Goal: Transaction & Acquisition: Purchase product/service

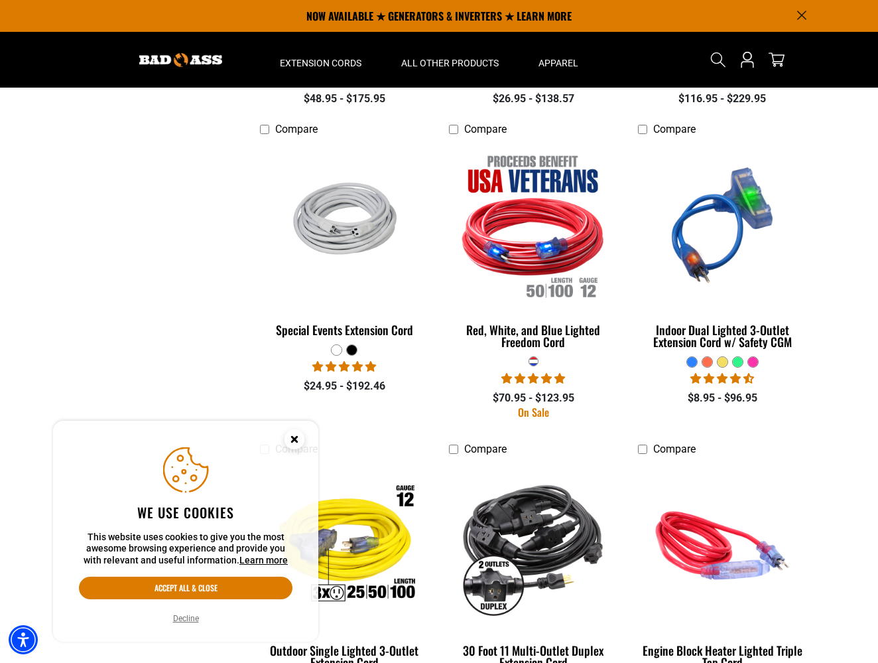
scroll to position [1269, 0]
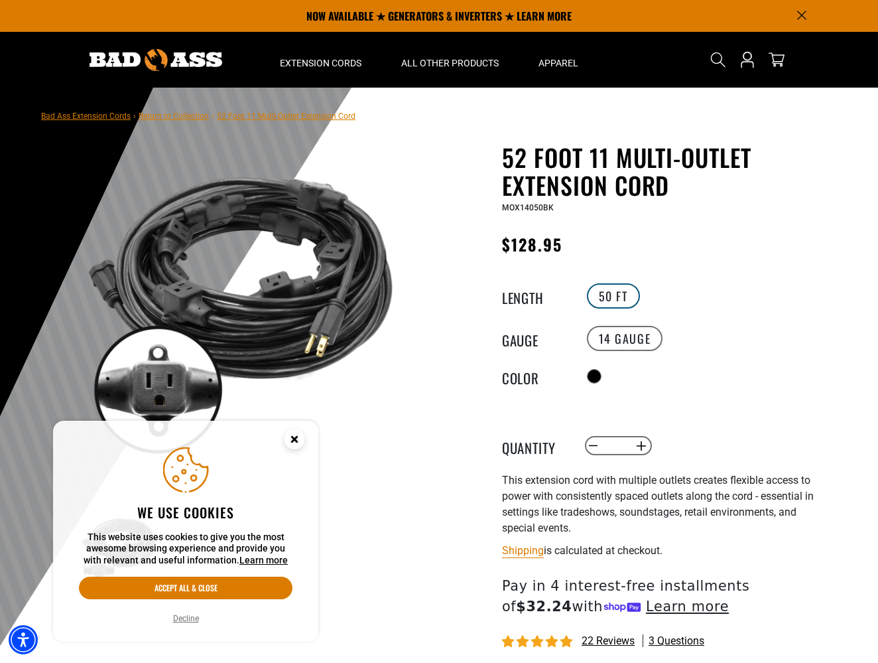
click at [614, 294] on label "50 FT" at bounding box center [613, 295] width 53 height 25
click at [700, 253] on div "Regular price $128.95 Regular price Sale price 128.95 Unit price / per Sale Sol…" at bounding box center [664, 248] width 325 height 34
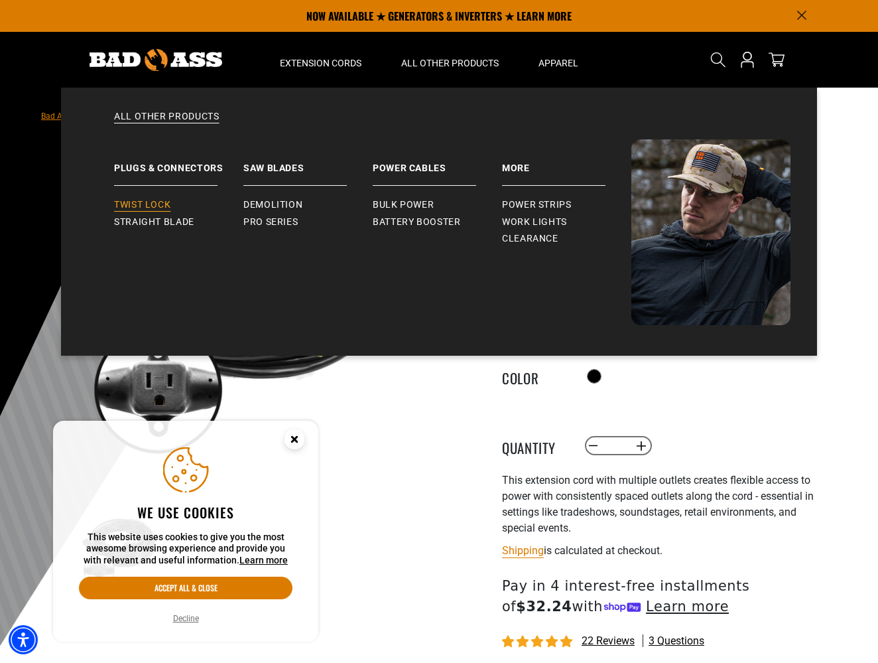
click at [143, 204] on span "Twist Lock" at bounding box center [142, 205] width 56 height 12
